Goal: Information Seeking & Learning: Learn about a topic

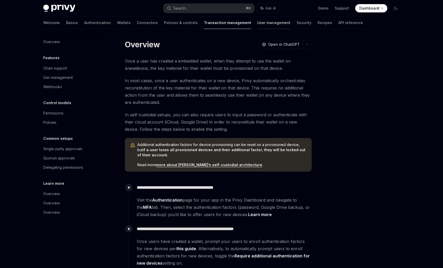
click at [257, 24] on link "User management" at bounding box center [273, 23] width 33 height 12
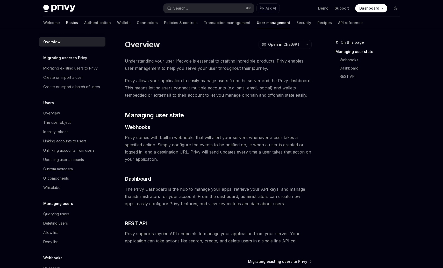
click at [66, 25] on link "Basics" at bounding box center [72, 23] width 12 height 12
type textarea "*"
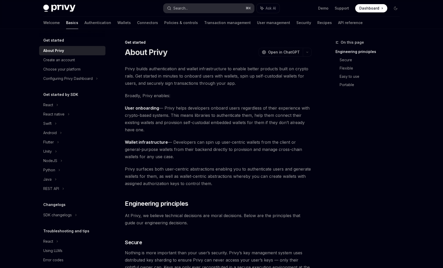
click at [181, 8] on div "Search..." at bounding box center [180, 8] width 14 height 6
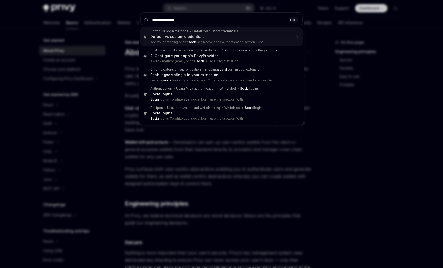
type input "**********"
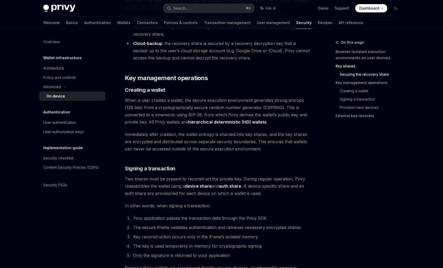
scroll to position [782, 0]
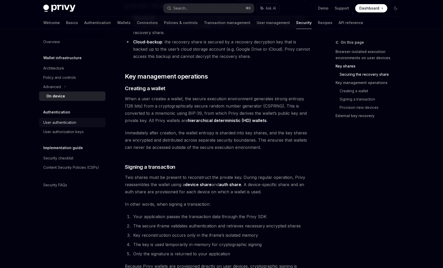
click at [64, 122] on div "User authentication" at bounding box center [59, 123] width 33 height 6
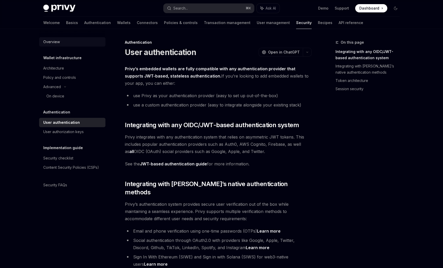
click at [50, 45] on div "Overview" at bounding box center [51, 42] width 17 height 6
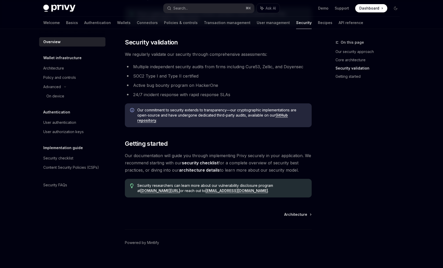
scroll to position [328, 0]
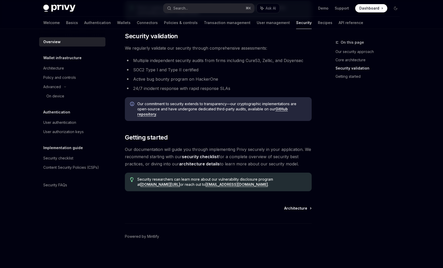
click at [296, 211] on span "Architecture" at bounding box center [295, 208] width 23 height 5
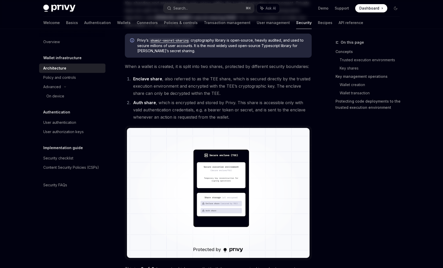
type textarea "*"
